Goal: Share content: Share content

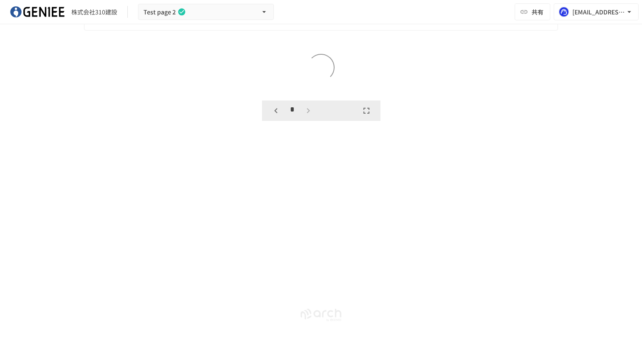
scroll to position [1463, 0]
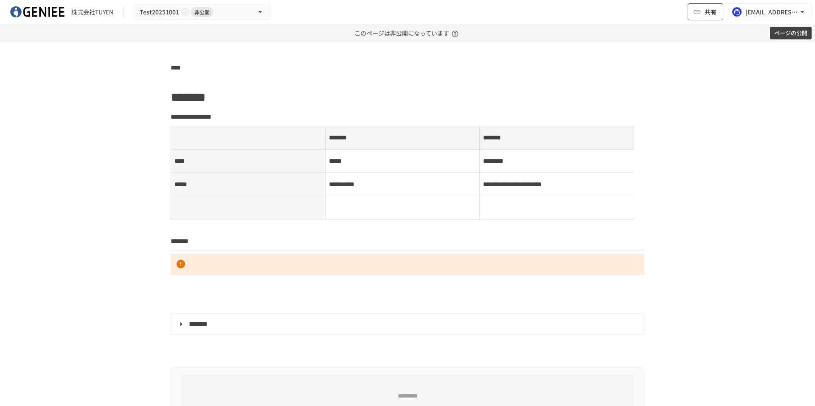
click at [706, 8] on span "共有" at bounding box center [710, 11] width 12 height 9
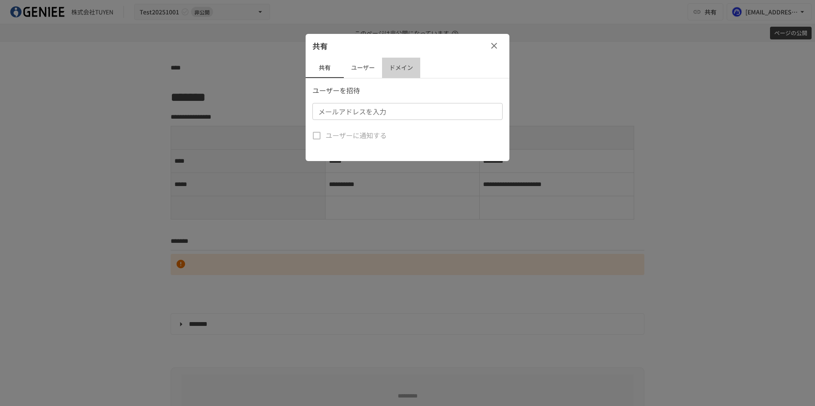
click at [389, 64] on button "ドメイン" at bounding box center [401, 68] width 38 height 20
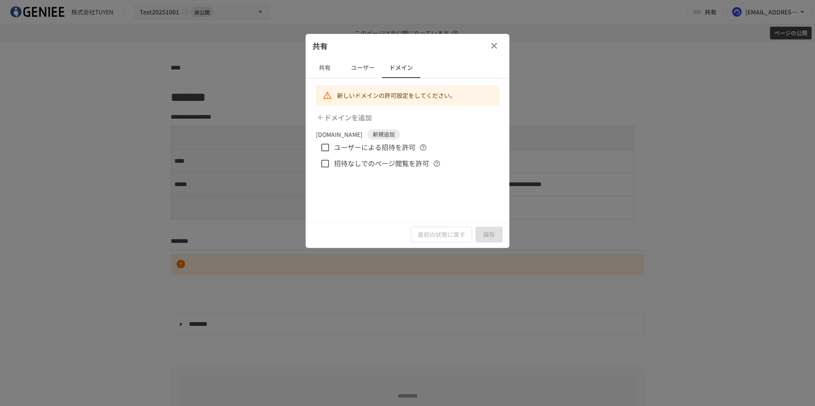
click at [490, 50] on icon "button" at bounding box center [494, 46] width 10 height 10
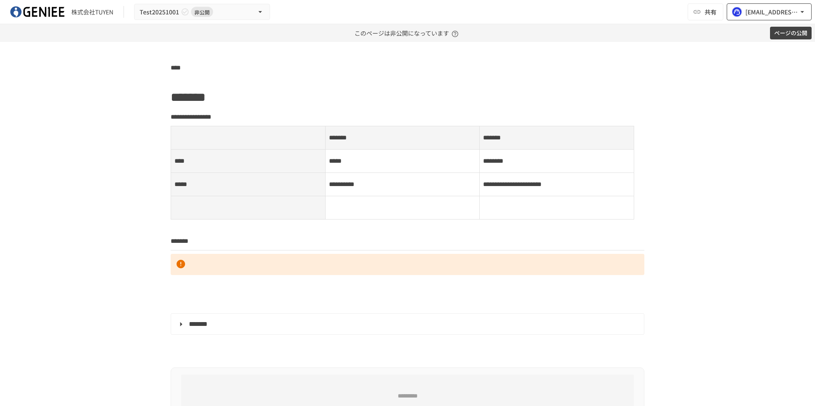
click at [783, 13] on div "[PERSON_NAME][EMAIL_ADDRESS][PERSON_NAME][DOMAIN_NAME]" at bounding box center [771, 12] width 53 height 11
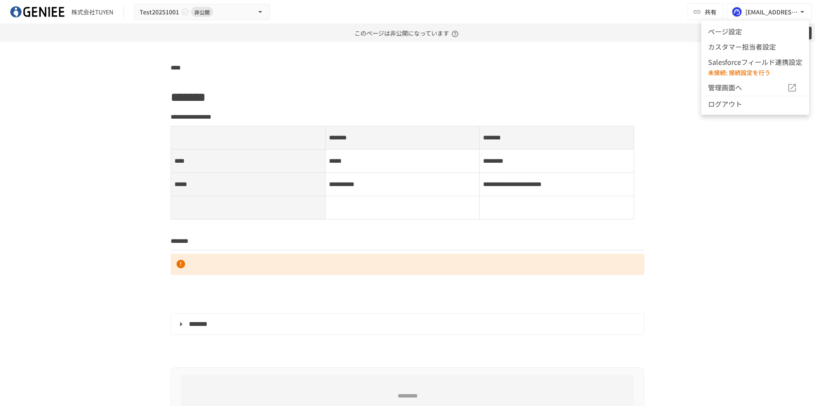
click at [658, 78] on div at bounding box center [407, 203] width 815 height 406
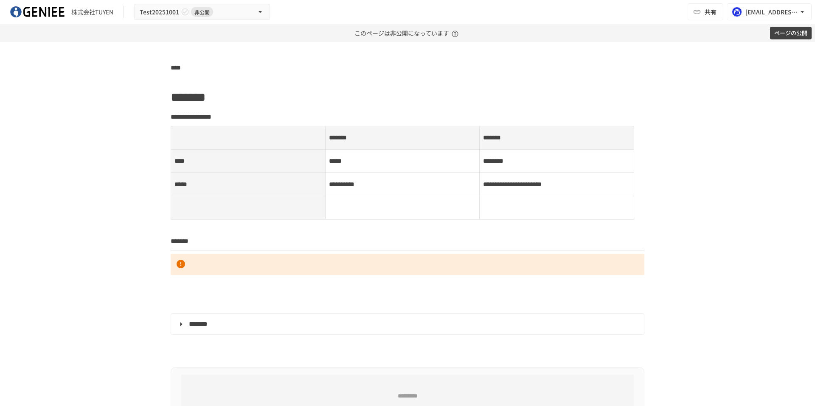
click at [795, 31] on button "ページの公開" at bounding box center [791, 33] width 42 height 13
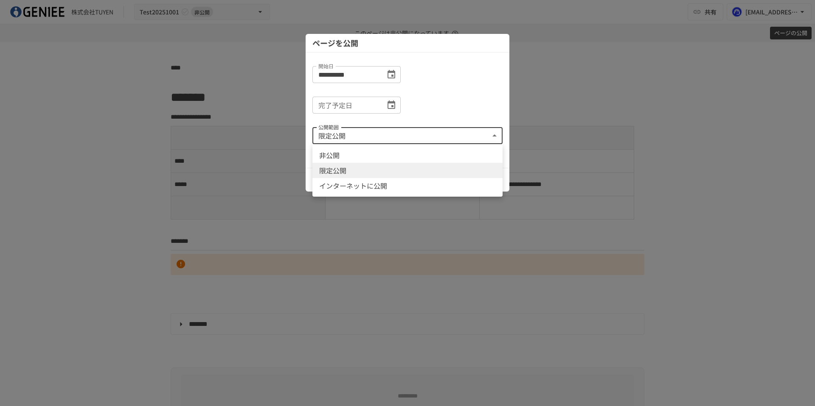
click at [395, 129] on body "**********" at bounding box center [407, 203] width 815 height 406
click at [367, 185] on li "インターネットに公開" at bounding box center [407, 185] width 190 height 15
type input "**********"
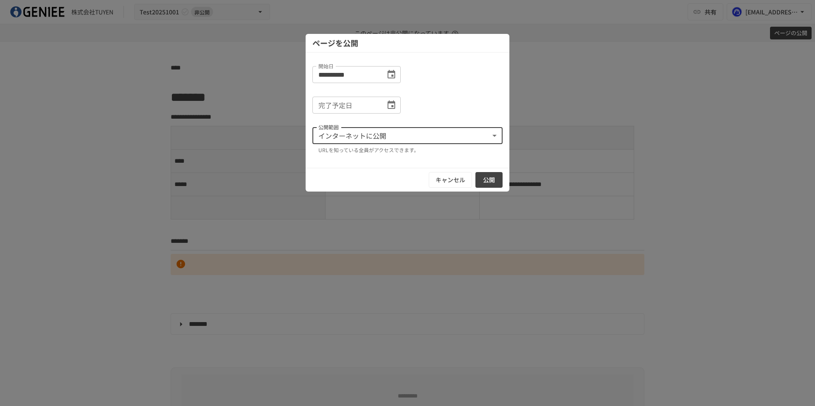
click at [499, 189] on div "キャンセル 公開" at bounding box center [407, 180] width 204 height 24
click at [493, 183] on button "公開" at bounding box center [488, 180] width 27 height 16
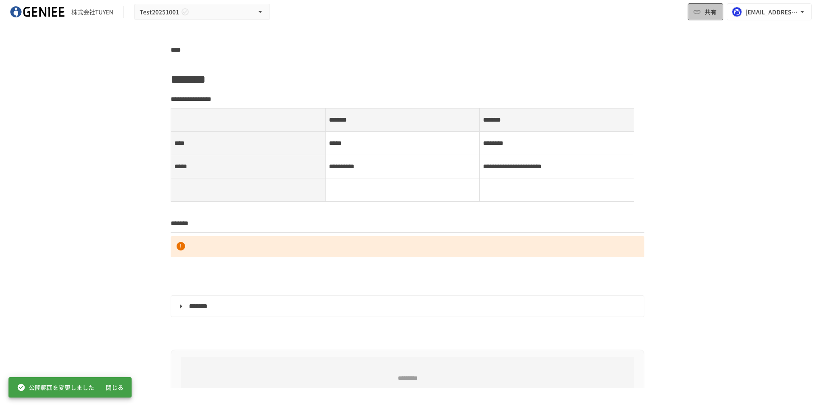
click at [704, 10] on span "共有" at bounding box center [710, 11] width 12 height 9
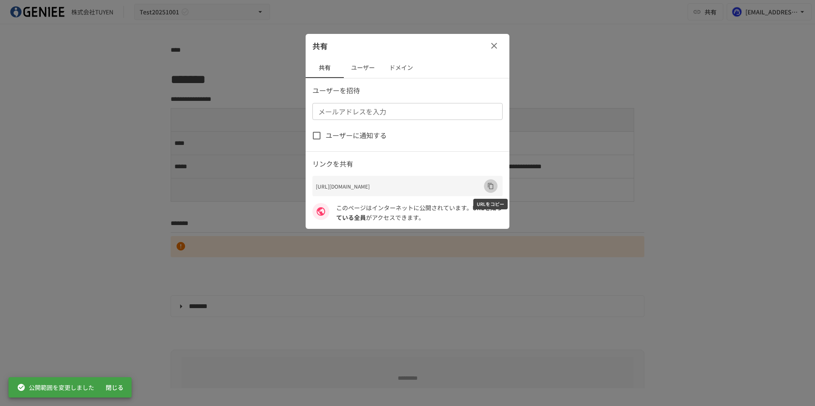
click at [489, 185] on icon "URLをコピー" at bounding box center [491, 186] width 6 height 6
click at [494, 43] on icon "button" at bounding box center [494, 46] width 10 height 10
